Goal: Task Accomplishment & Management: Use online tool/utility

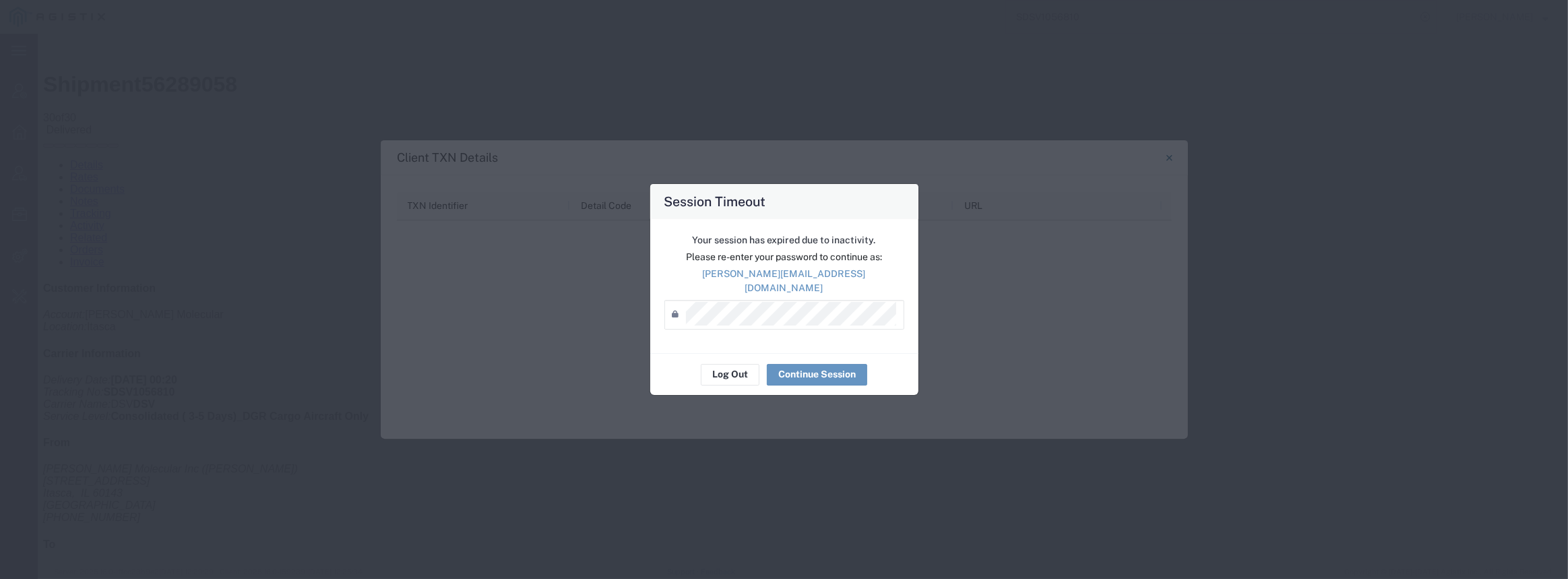
scroll to position [3154, 0]
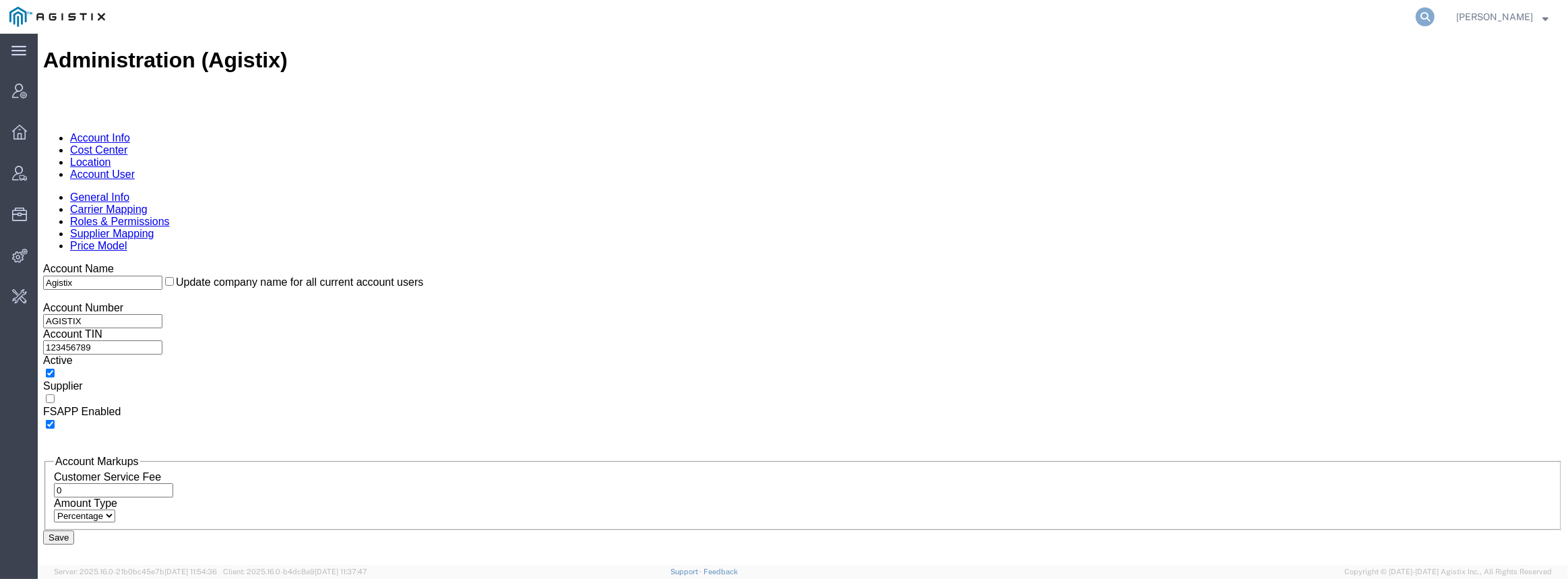
click at [1426, 14] on form at bounding box center [1426, 17] width 22 height 34
click at [1430, 16] on icon at bounding box center [1425, 17] width 19 height 19
paste input "SDSV1056810"
type input "SDSV1056810"
